Goal: Task Accomplishment & Management: Manage account settings

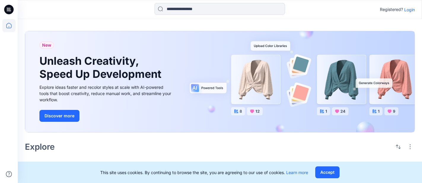
click at [410, 9] on p "Login" at bounding box center [409, 10] width 11 height 6
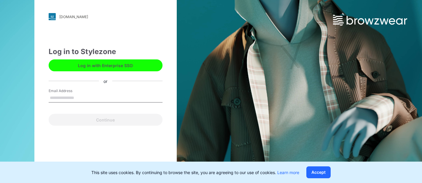
click at [83, 98] on input "Email Address" at bounding box center [106, 97] width 114 height 9
type input "**********"
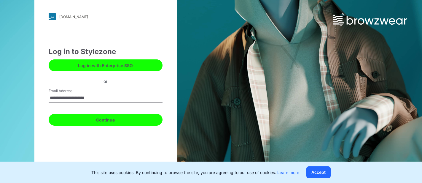
click at [111, 117] on button "Continue" at bounding box center [106, 120] width 114 height 12
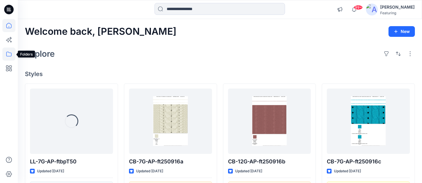
click at [7, 52] on icon at bounding box center [8, 53] width 13 height 13
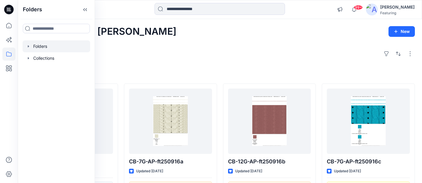
click at [41, 47] on div at bounding box center [57, 46] width 68 height 12
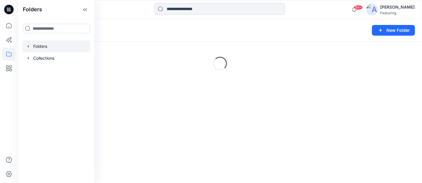
click at [134, 35] on div "Folders New Folder" at bounding box center [220, 30] width 404 height 23
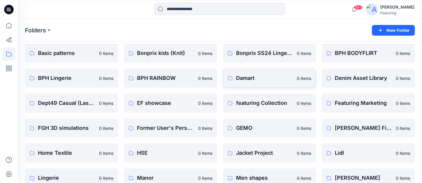
scroll to position [77, 0]
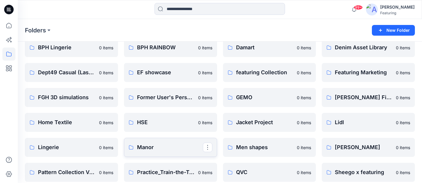
click at [169, 146] on p "Manor" at bounding box center [170, 147] width 66 height 8
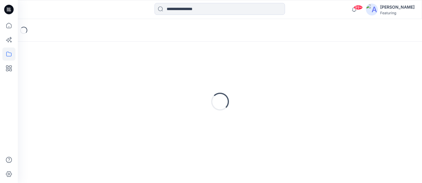
scroll to position [14, 0]
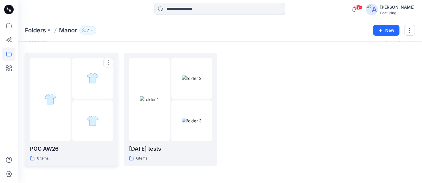
click at [79, 155] on div "0 items" at bounding box center [71, 158] width 83 height 6
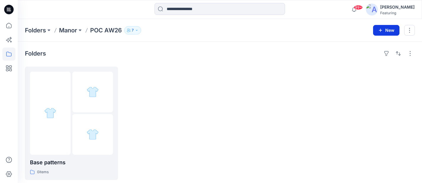
click at [391, 30] on button "New" at bounding box center [386, 30] width 26 height 11
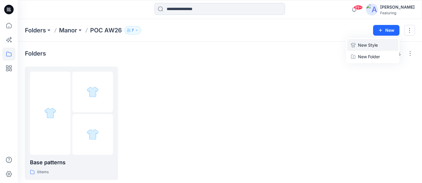
click at [367, 44] on p "New Style" at bounding box center [368, 45] width 20 height 7
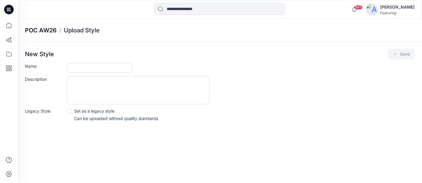
click at [41, 29] on p "POC AW26" at bounding box center [41, 30] width 32 height 8
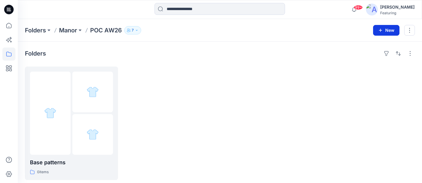
click at [386, 31] on button "New" at bounding box center [386, 30] width 26 height 11
click at [370, 55] on p "New Folder" at bounding box center [369, 56] width 22 height 6
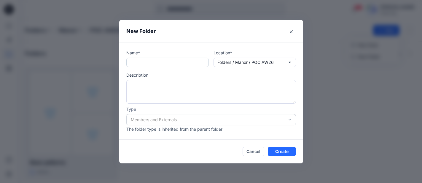
click at [152, 62] on input "text" at bounding box center [167, 62] width 82 height 9
type input "**********"
click at [286, 150] on button "Create" at bounding box center [282, 150] width 28 height 9
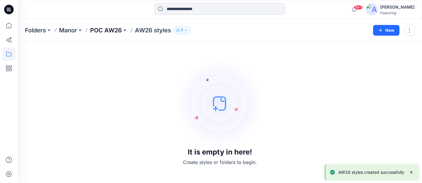
click at [116, 30] on p "POC AW26" at bounding box center [106, 30] width 32 height 8
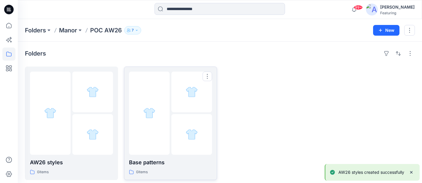
click at [151, 160] on p "Base patterns" at bounding box center [170, 162] width 83 height 8
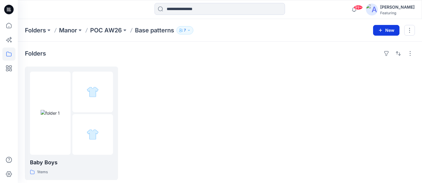
click at [381, 29] on icon "button" at bounding box center [380, 30] width 5 height 5
click at [377, 58] on p "New Folder" at bounding box center [369, 56] width 22 height 6
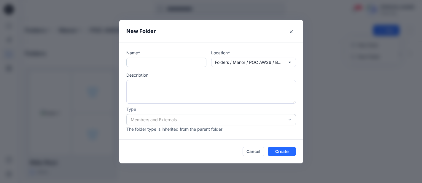
click at [141, 63] on input "text" at bounding box center [166, 62] width 80 height 9
type input "*"
type input "**********"
click at [286, 151] on button "Create" at bounding box center [282, 150] width 28 height 9
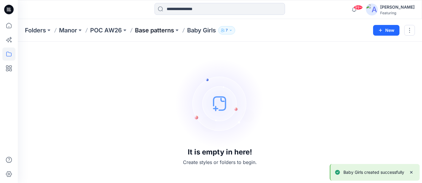
click at [151, 31] on p "Base patterns" at bounding box center [154, 30] width 39 height 8
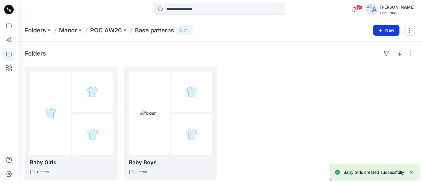
click at [383, 29] on button "New" at bounding box center [386, 30] width 26 height 11
click at [366, 43] on p "New Style" at bounding box center [368, 45] width 20 height 7
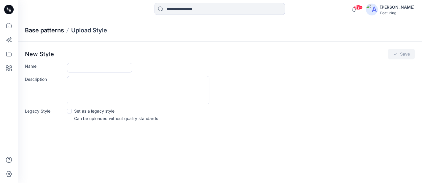
click at [51, 31] on p "Base patterns" at bounding box center [44, 30] width 39 height 8
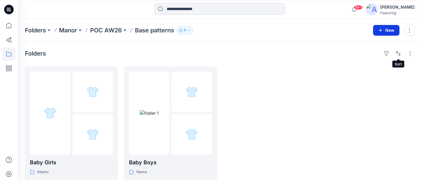
click at [384, 31] on button "New" at bounding box center [386, 30] width 26 height 11
click at [375, 56] on p "New Folder" at bounding box center [369, 56] width 22 height 6
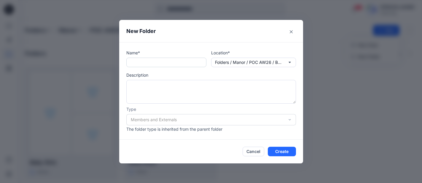
click at [133, 62] on input "text" at bounding box center [166, 62] width 80 height 9
type input "*********"
click at [277, 151] on button "Create" at bounding box center [282, 150] width 28 height 9
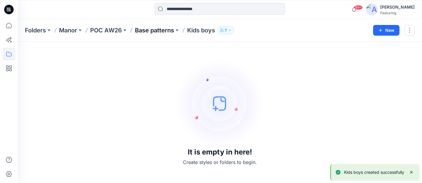
click at [153, 30] on p "Base patterns" at bounding box center [154, 30] width 39 height 8
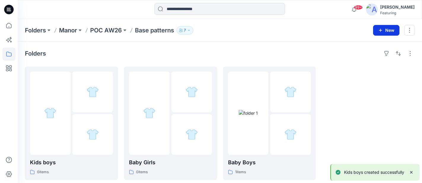
click at [383, 29] on button "New" at bounding box center [386, 30] width 26 height 11
click at [371, 55] on p "New Folder" at bounding box center [369, 56] width 22 height 6
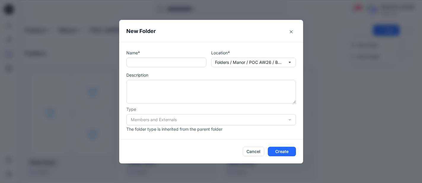
click at [157, 62] on input "text" at bounding box center [166, 62] width 80 height 9
type input "**********"
click at [284, 149] on button "Create" at bounding box center [282, 150] width 28 height 9
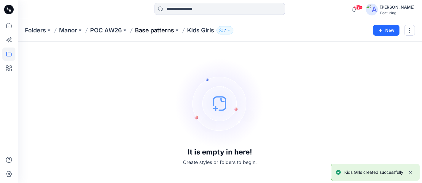
click at [147, 32] on p "Base patterns" at bounding box center [154, 30] width 39 height 8
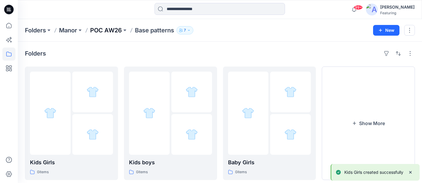
click at [108, 30] on p "POC AW26" at bounding box center [106, 30] width 32 height 8
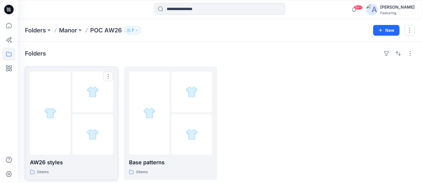
click at [67, 157] on div "AW26 styles 0 items" at bounding box center [71, 122] width 83 height 103
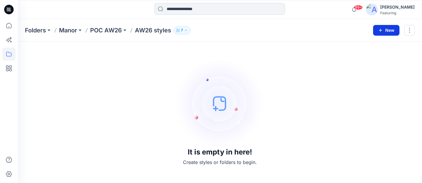
click at [389, 31] on button "New" at bounding box center [386, 30] width 26 height 11
click at [377, 55] on p "New Folder" at bounding box center [369, 56] width 22 height 6
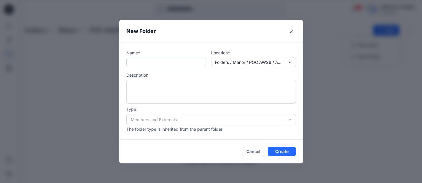
click at [180, 63] on input "text" at bounding box center [166, 62] width 80 height 9
type input "*"
type input "*********"
click at [282, 153] on button "Create" at bounding box center [282, 150] width 28 height 9
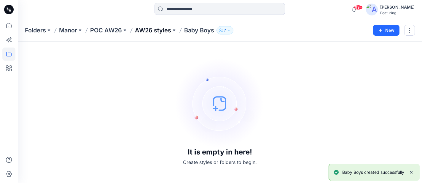
click at [157, 28] on p "AW26 styles" at bounding box center [153, 30] width 36 height 8
click at [385, 29] on button "New" at bounding box center [386, 30] width 26 height 11
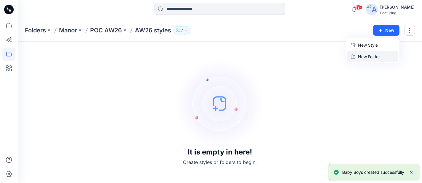
click at [372, 55] on p "New Folder" at bounding box center [369, 56] width 22 height 6
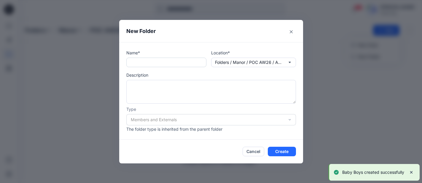
click at [170, 62] on input "text" at bounding box center [166, 62] width 80 height 9
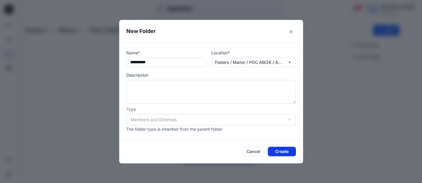
type input "**********"
click at [282, 151] on button "Create" at bounding box center [282, 150] width 28 height 9
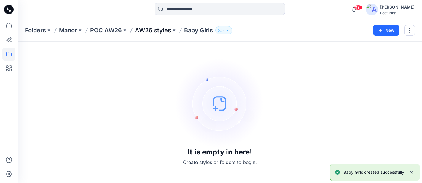
click at [161, 28] on p "AW26 styles" at bounding box center [153, 30] width 36 height 8
click at [141, 28] on p "AW26 styles" at bounding box center [153, 30] width 36 height 8
click at [115, 31] on p "POC AW26" at bounding box center [106, 30] width 32 height 8
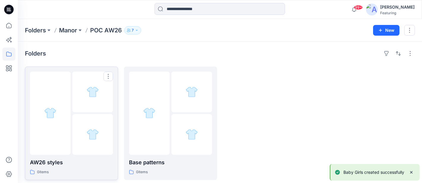
click at [67, 160] on p "AW26 styles" at bounding box center [71, 162] width 83 height 8
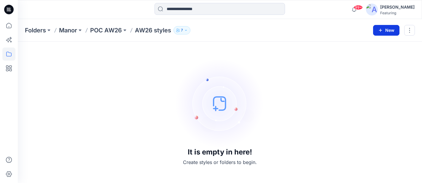
click at [383, 34] on button "New" at bounding box center [386, 30] width 26 height 11
click at [374, 59] on p "New Folder" at bounding box center [369, 56] width 22 height 6
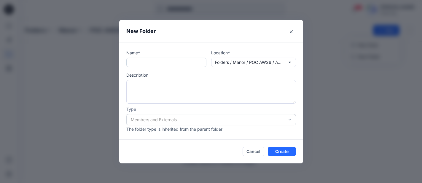
click at [147, 62] on input "text" at bounding box center [166, 62] width 80 height 9
type input "*********"
click at [274, 148] on button "Create" at bounding box center [282, 150] width 28 height 9
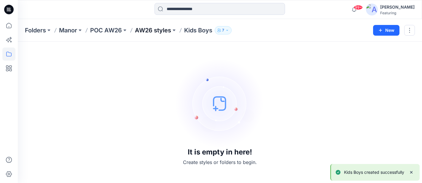
click at [147, 28] on p "AW26 styles" at bounding box center [153, 30] width 36 height 8
click at [385, 25] on button "New" at bounding box center [386, 30] width 26 height 11
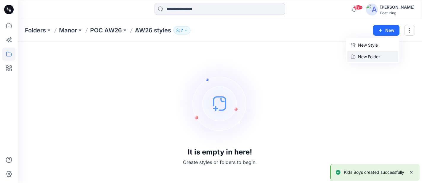
click at [373, 58] on p "New Folder" at bounding box center [369, 56] width 22 height 6
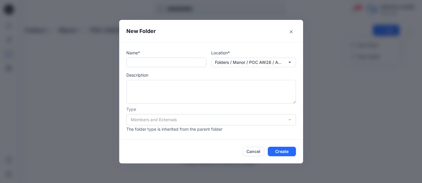
click at [133, 62] on input "text" at bounding box center [166, 62] width 80 height 9
type input "**********"
click at [284, 146] on button "Create" at bounding box center [282, 150] width 28 height 9
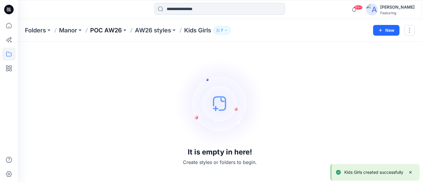
click at [110, 31] on p "POC AW26" at bounding box center [106, 30] width 32 height 8
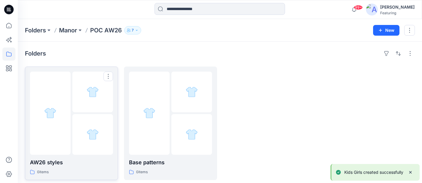
click at [60, 162] on p "AW26 styles" at bounding box center [71, 162] width 83 height 8
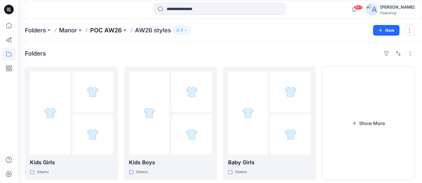
click at [114, 30] on p "POC AW26" at bounding box center [106, 30] width 32 height 8
